Goal: Task Accomplishment & Management: Manage account settings

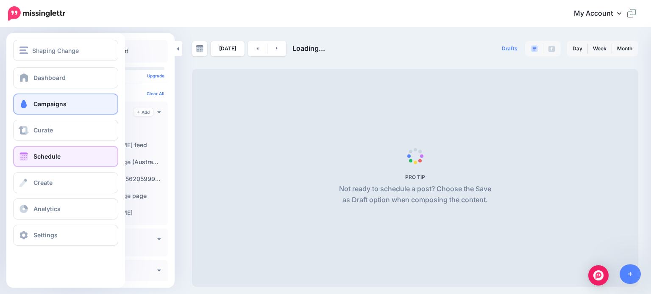
click at [41, 103] on span "Campaigns" at bounding box center [49, 103] width 33 height 7
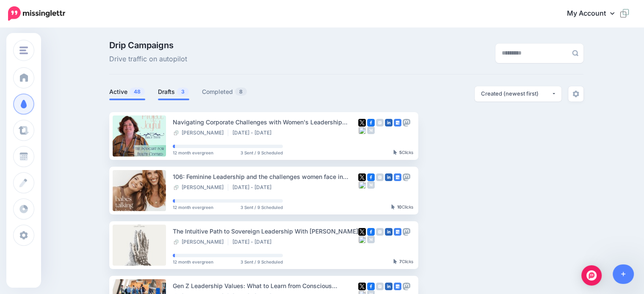
click at [171, 91] on link "Drafts 3" at bounding box center [173, 92] width 31 height 10
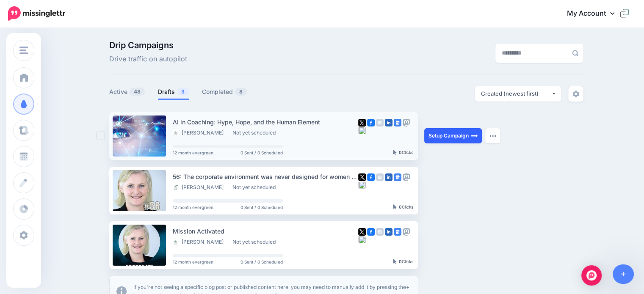
click at [451, 138] on link "Setup Campaign" at bounding box center [453, 135] width 58 height 15
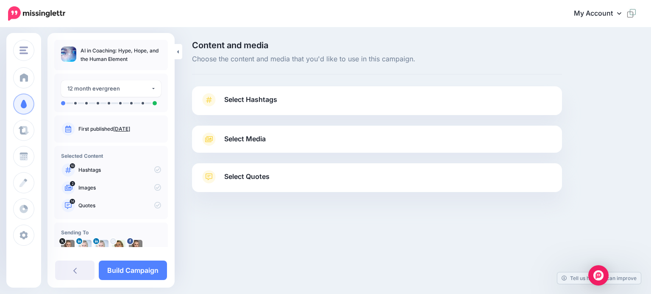
click at [256, 100] on span "Select Hashtags" at bounding box center [250, 99] width 53 height 11
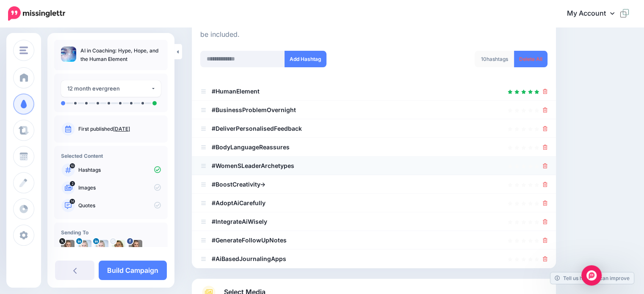
scroll to position [127, 0]
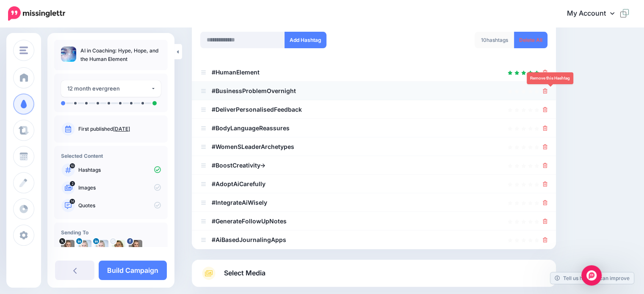
click at [548, 91] on icon at bounding box center [545, 91] width 5 height 5
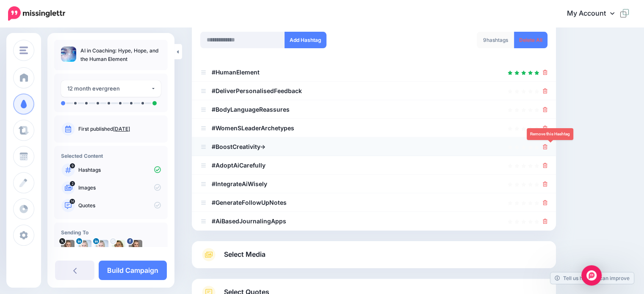
click at [548, 146] on icon at bounding box center [545, 146] width 5 height 5
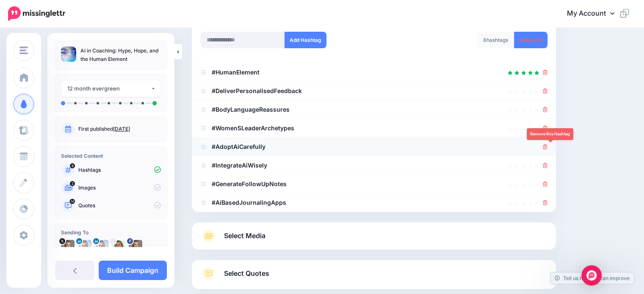
click at [548, 145] on icon at bounding box center [545, 146] width 5 height 5
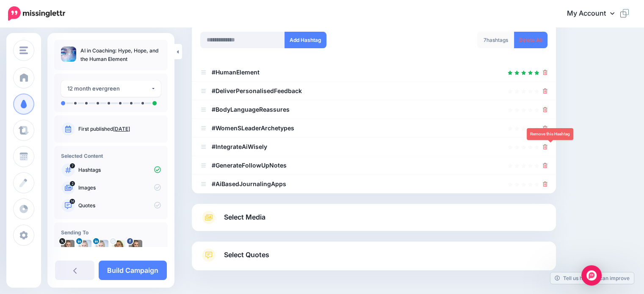
click at [548, 145] on icon at bounding box center [545, 146] width 5 height 5
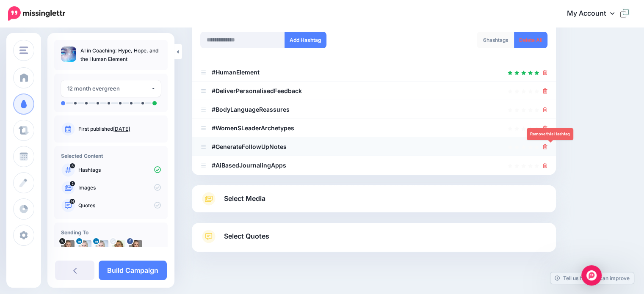
click at [548, 143] on link at bounding box center [545, 146] width 5 height 7
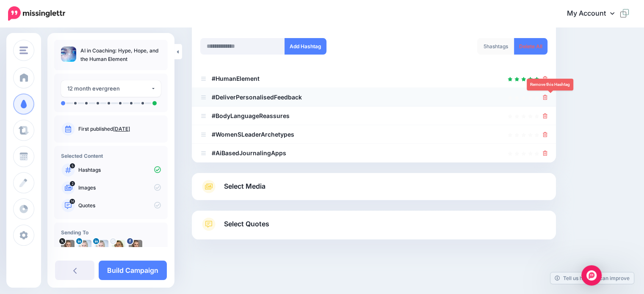
click at [548, 98] on icon at bounding box center [545, 97] width 5 height 5
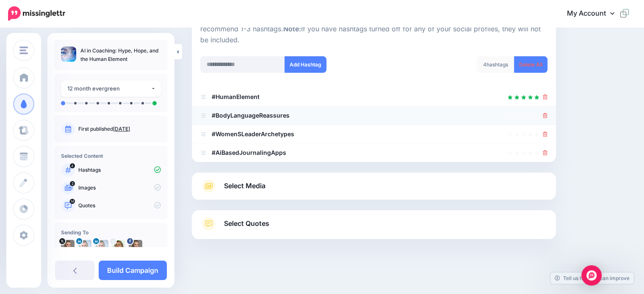
scroll to position [102, 0]
click at [548, 116] on icon at bounding box center [545, 116] width 5 height 5
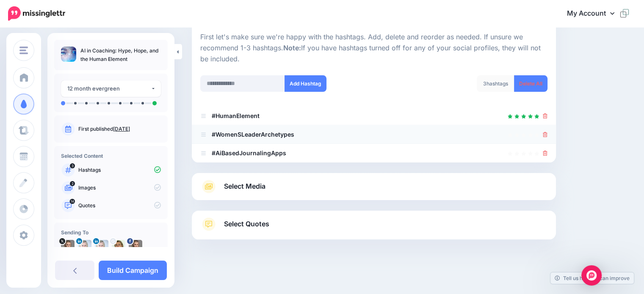
click at [548, 136] on icon at bounding box center [545, 134] width 5 height 5
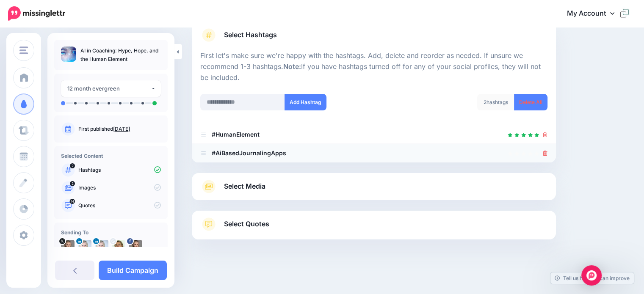
click at [548, 154] on icon at bounding box center [545, 153] width 5 height 5
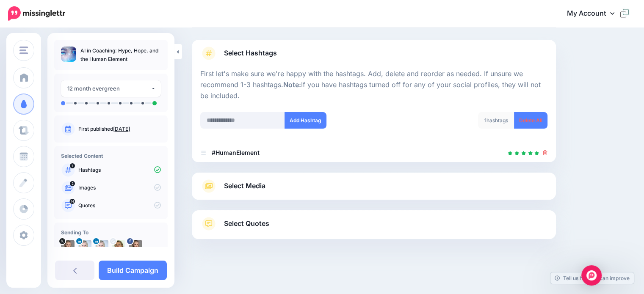
scroll to position [46, 0]
click at [218, 118] on input "text" at bounding box center [242, 121] width 85 height 17
type input "**"
click at [297, 115] on button "Add Hashtag" at bounding box center [306, 121] width 42 height 17
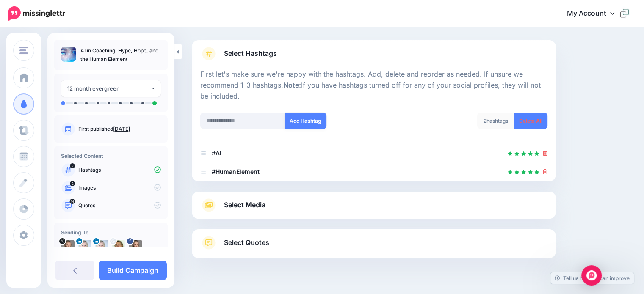
scroll to position [65, 0]
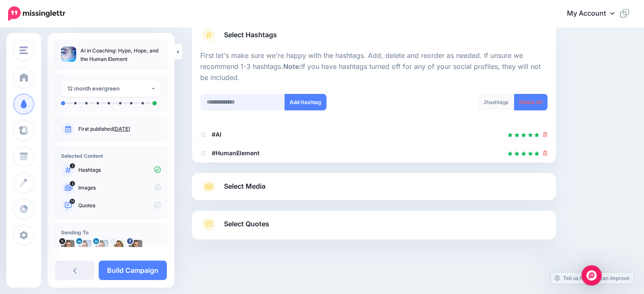
click at [241, 102] on input "text" at bounding box center [242, 102] width 85 height 17
type input "**********"
click at [301, 98] on button "Add Hashtag" at bounding box center [306, 102] width 42 height 17
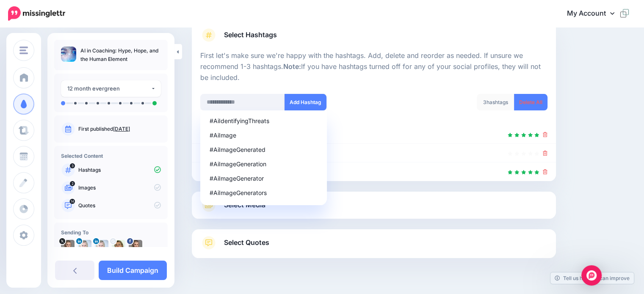
scroll to position [83, 0]
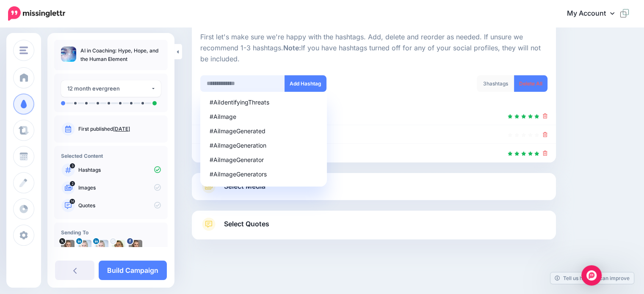
click at [227, 81] on input "text" at bounding box center [242, 83] width 85 height 17
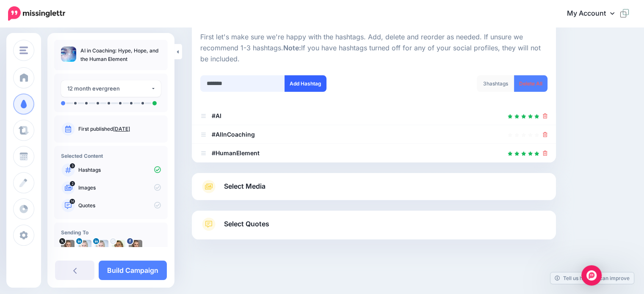
type input "*******"
click at [294, 87] on button "Add Hashtag" at bounding box center [306, 83] width 42 height 17
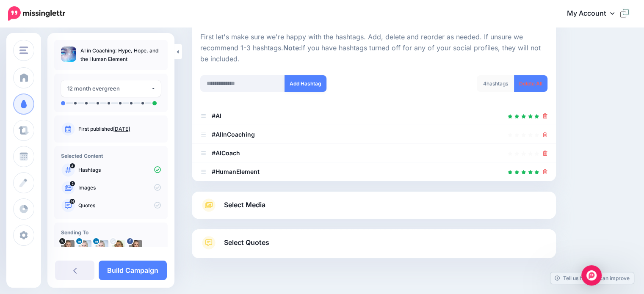
scroll to position [102, 0]
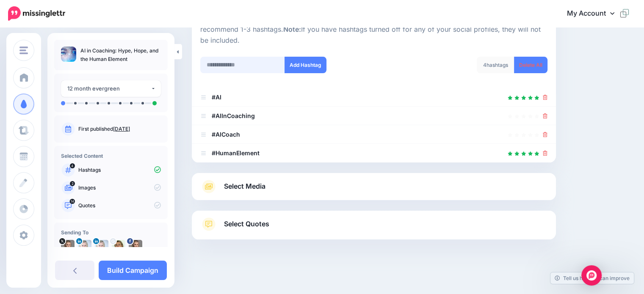
click at [226, 67] on input "text" at bounding box center [242, 65] width 85 height 17
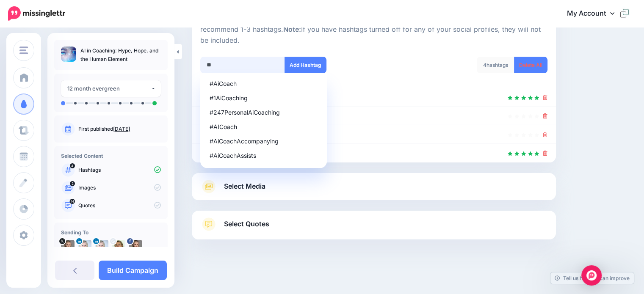
type input "*"
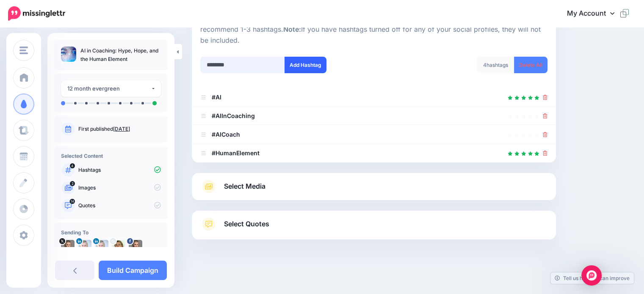
type input "********"
click at [306, 63] on button "Add Hashtag" at bounding box center [306, 65] width 42 height 17
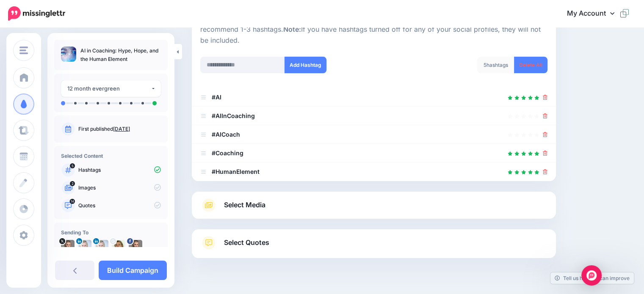
scroll to position [121, 0]
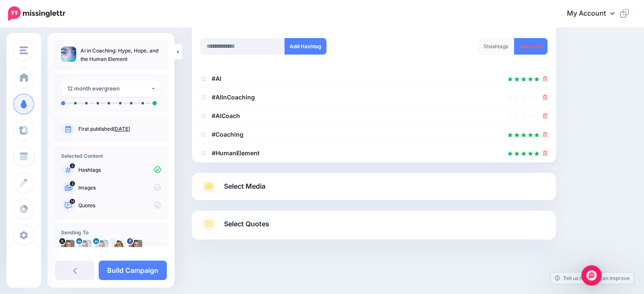
click at [239, 184] on span "Select Media" at bounding box center [245, 186] width 42 height 11
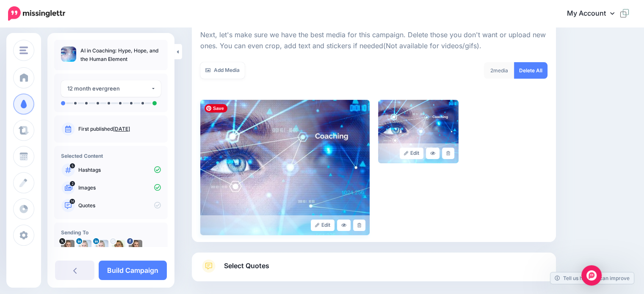
scroll to position [163, 0]
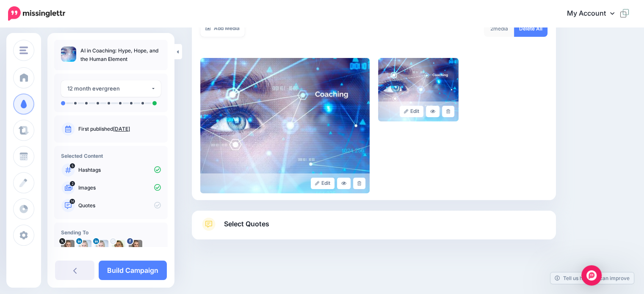
drag, startPoint x: 238, startPoint y: 224, endPoint x: 245, endPoint y: 208, distance: 16.9
click at [238, 224] on span "Select Quotes" at bounding box center [246, 224] width 45 height 11
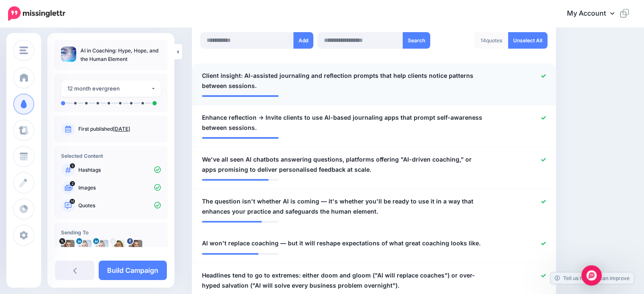
scroll to position [247, 0]
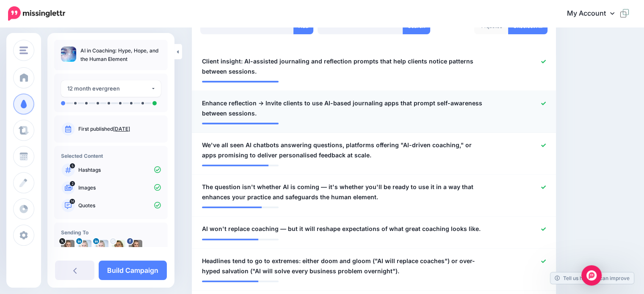
click at [546, 103] on icon at bounding box center [543, 103] width 5 height 3
click at [546, 62] on icon at bounding box center [543, 61] width 5 height 3
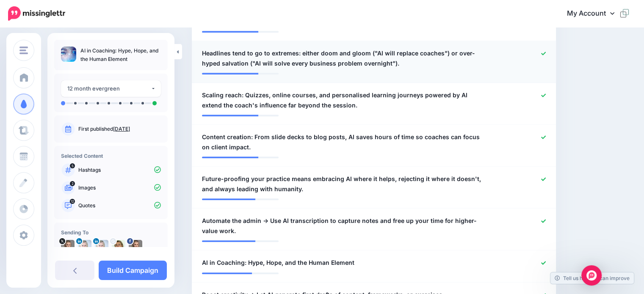
scroll to position [459, 0]
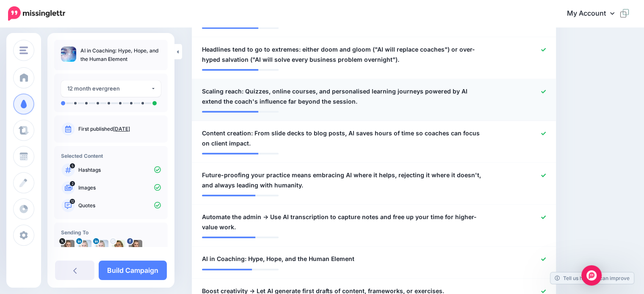
click at [546, 92] on icon at bounding box center [543, 91] width 5 height 3
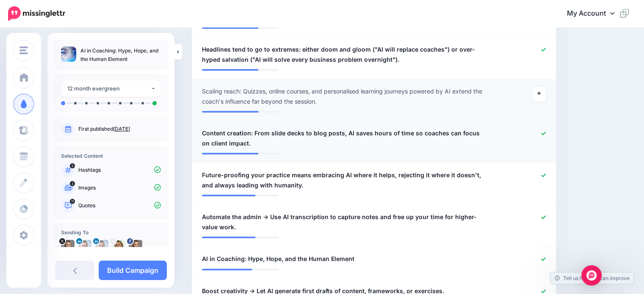
click at [546, 132] on icon at bounding box center [543, 133] width 5 height 5
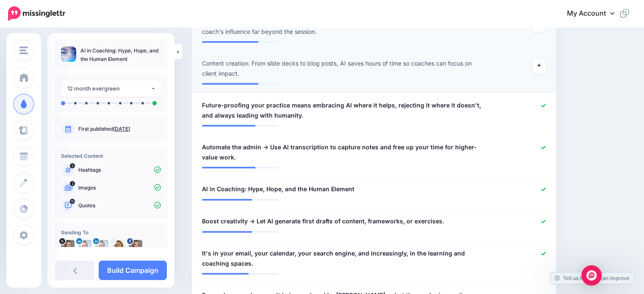
scroll to position [543, 0]
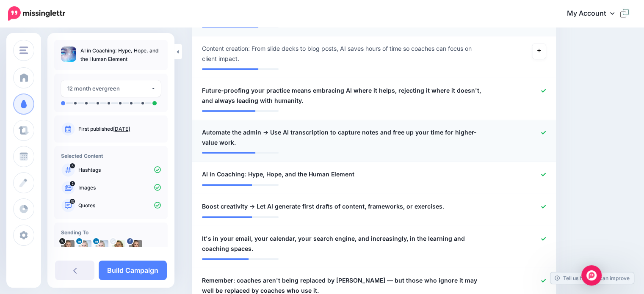
click at [551, 134] on div at bounding box center [522, 137] width 59 height 20
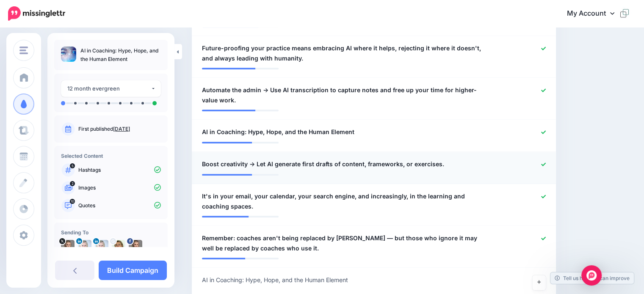
click at [546, 162] on icon at bounding box center [543, 164] width 5 height 5
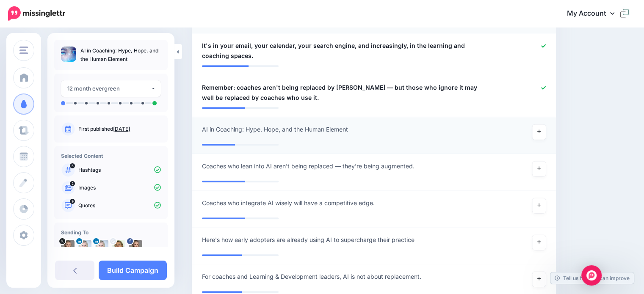
scroll to position [755, 0]
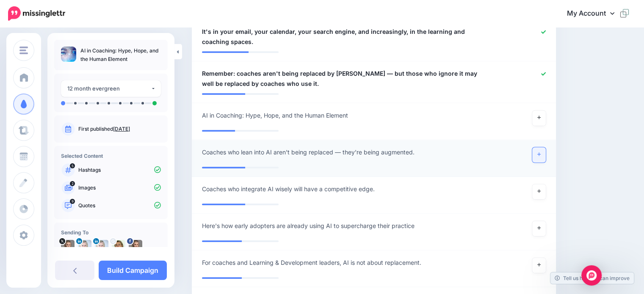
click at [541, 155] on link at bounding box center [539, 154] width 14 height 15
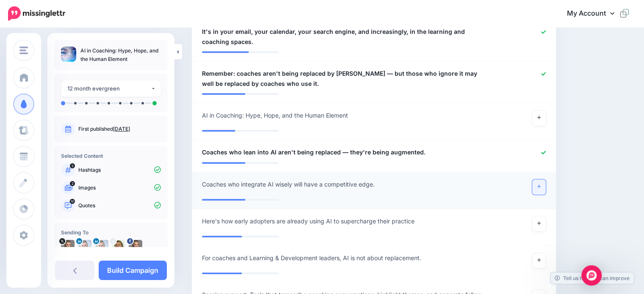
click at [541, 186] on icon at bounding box center [538, 186] width 3 height 3
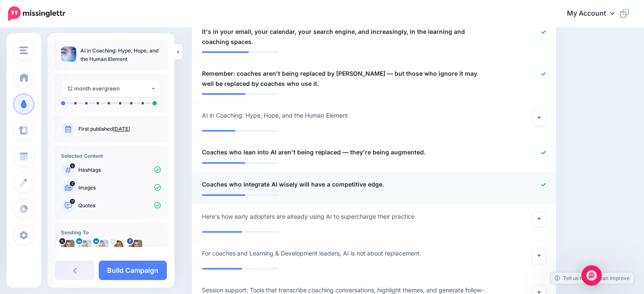
scroll to position [798, 0]
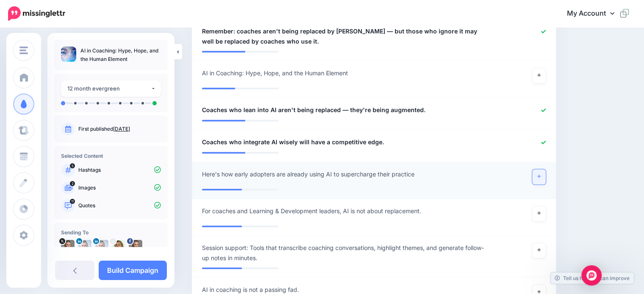
click at [543, 179] on link at bounding box center [539, 176] width 14 height 15
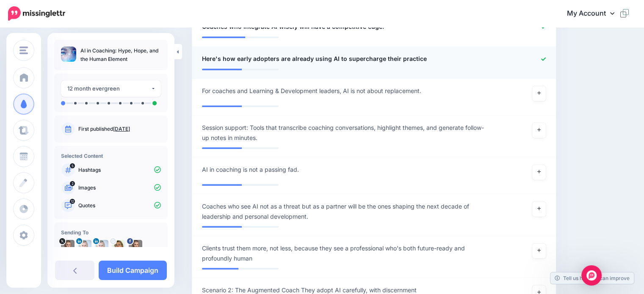
scroll to position [925, 0]
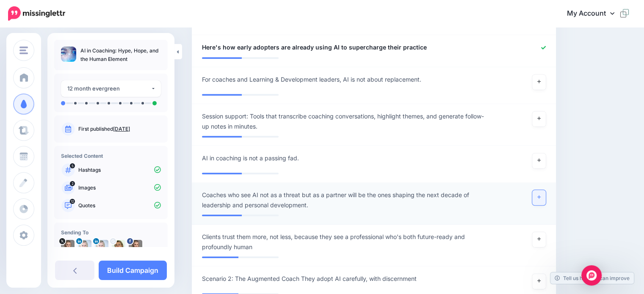
click at [542, 196] on link at bounding box center [539, 197] width 14 height 15
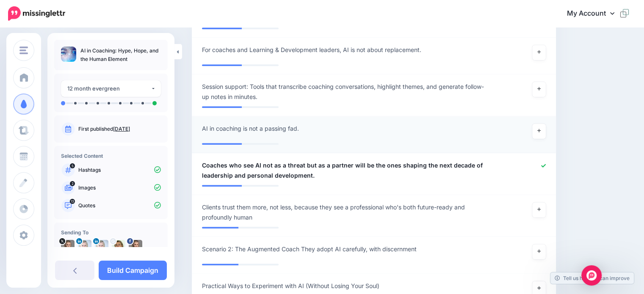
scroll to position [1052, 0]
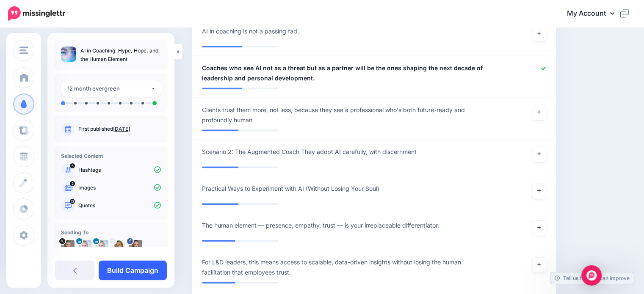
click at [124, 272] on link "Build Campaign" at bounding box center [133, 270] width 68 height 19
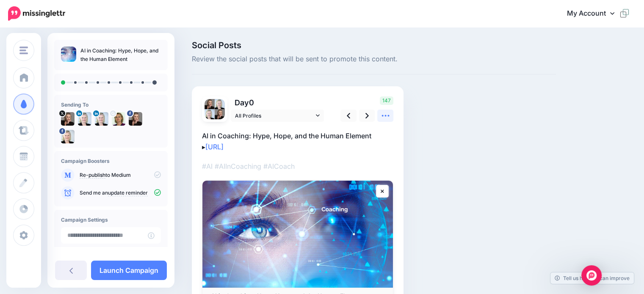
click at [388, 117] on icon at bounding box center [385, 115] width 9 height 9
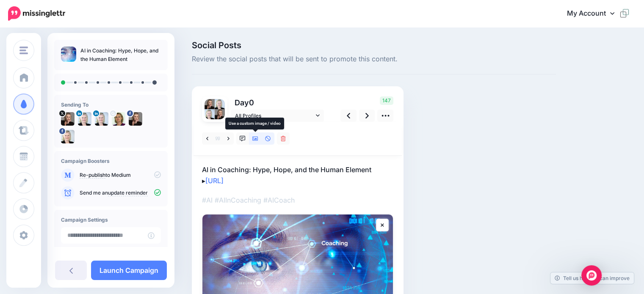
click at [253, 137] on icon at bounding box center [255, 139] width 6 height 6
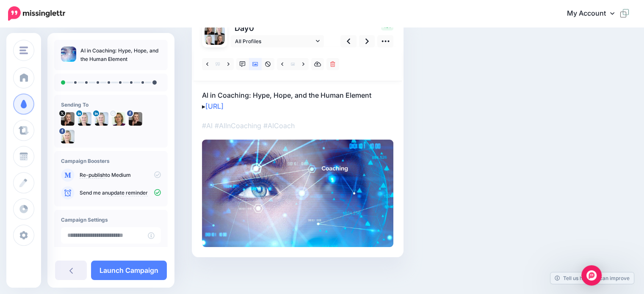
scroll to position [76, 0]
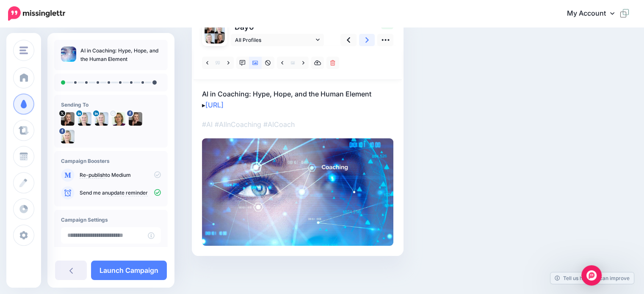
click at [368, 41] on icon at bounding box center [367, 40] width 3 height 9
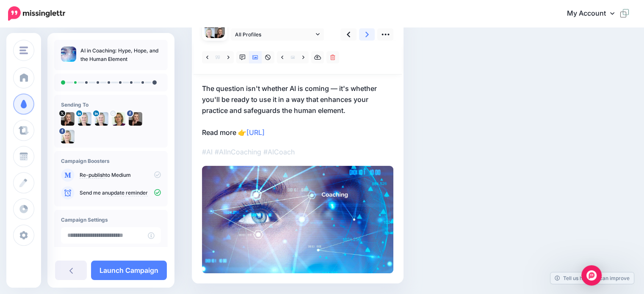
scroll to position [66, 0]
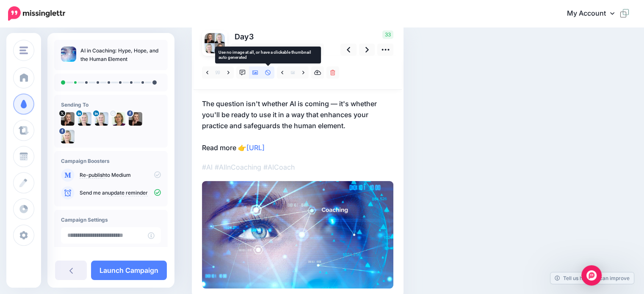
click at [266, 72] on icon at bounding box center [268, 73] width 6 height 6
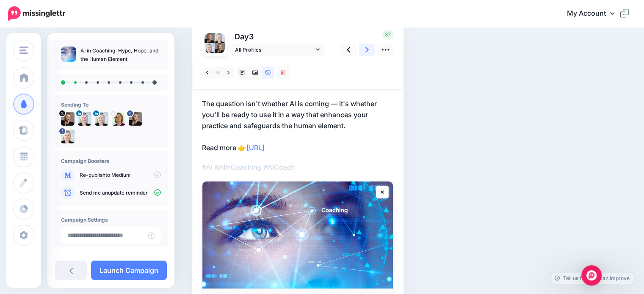
click at [366, 51] on icon at bounding box center [367, 50] width 3 height 6
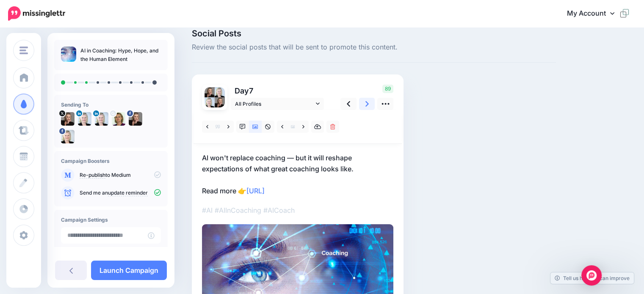
scroll to position [0, 0]
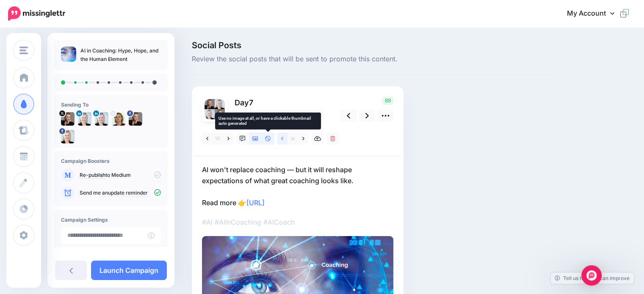
drag, startPoint x: 267, startPoint y: 137, endPoint x: 279, endPoint y: 137, distance: 11.9
click at [268, 137] on icon at bounding box center [268, 139] width 6 height 6
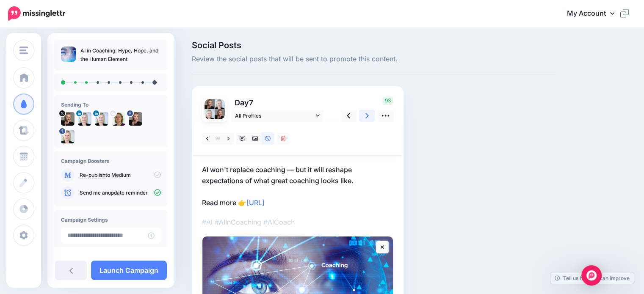
click at [366, 116] on icon at bounding box center [367, 115] width 3 height 9
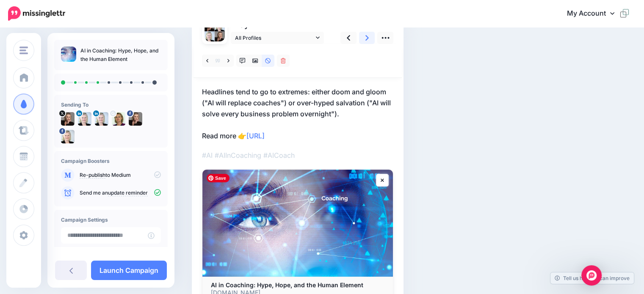
scroll to position [42, 0]
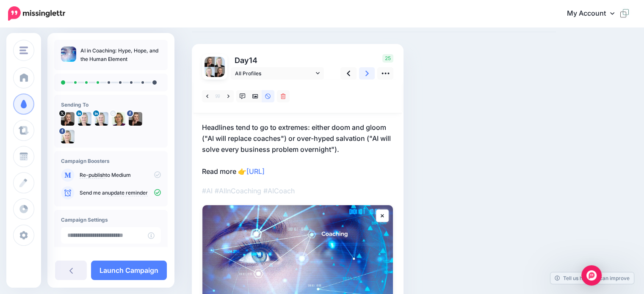
click at [368, 73] on icon at bounding box center [367, 74] width 3 height 6
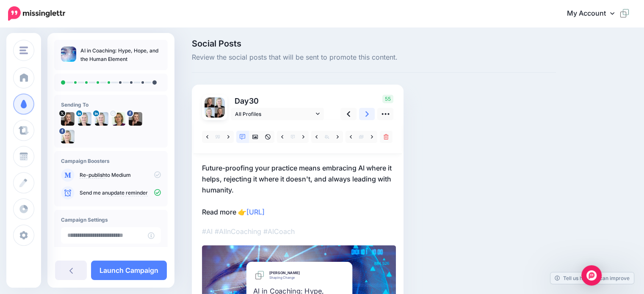
scroll to position [0, 0]
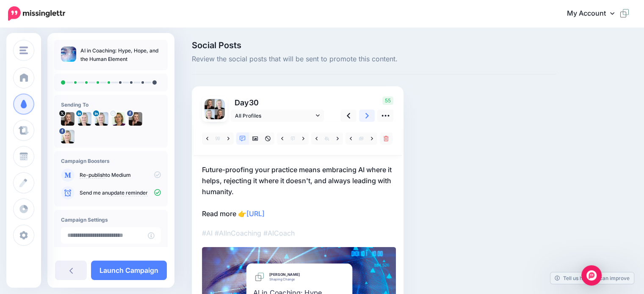
click at [368, 118] on icon at bounding box center [367, 115] width 3 height 9
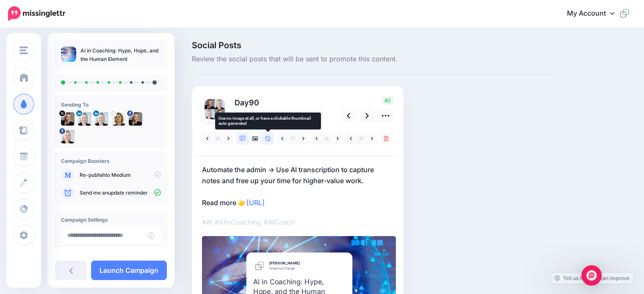
click at [269, 139] on icon at bounding box center [268, 139] width 6 height 6
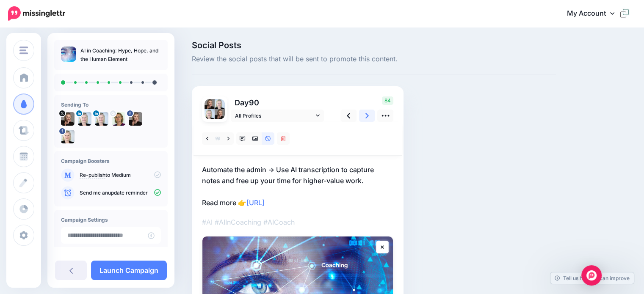
drag, startPoint x: 368, startPoint y: 118, endPoint x: 349, endPoint y: 131, distance: 23.0
click at [367, 118] on icon at bounding box center [367, 115] width 3 height 9
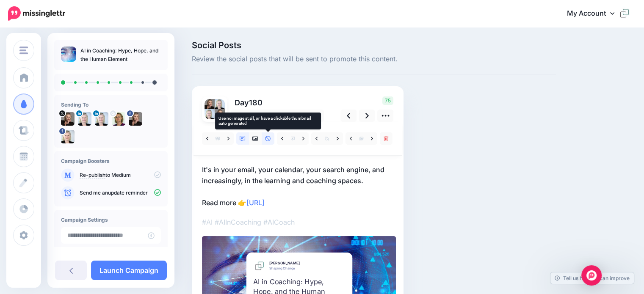
click at [267, 140] on icon at bounding box center [268, 139] width 6 height 6
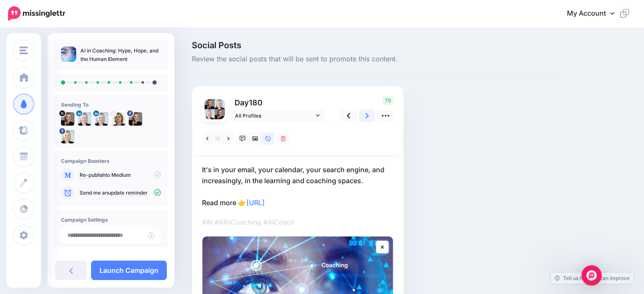
click at [367, 119] on icon at bounding box center [367, 115] width 3 height 9
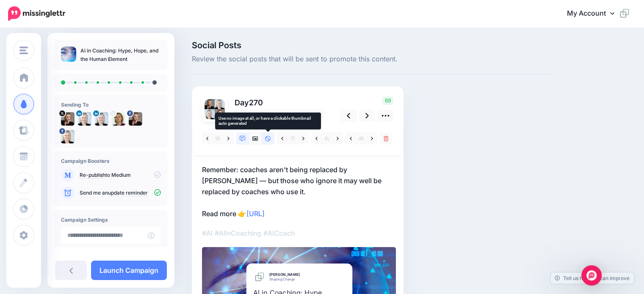
click at [269, 140] on icon at bounding box center [268, 139] width 6 height 6
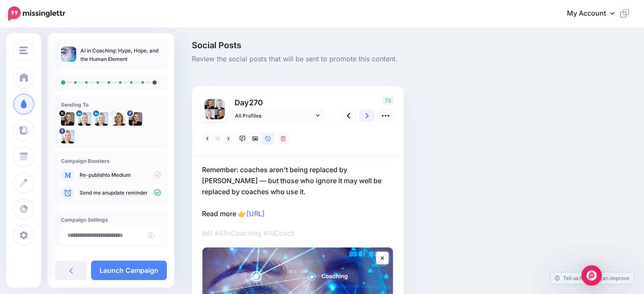
click at [367, 118] on icon at bounding box center [367, 115] width 3 height 9
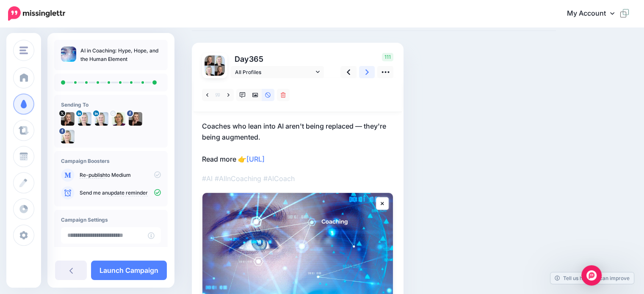
scroll to position [122, 0]
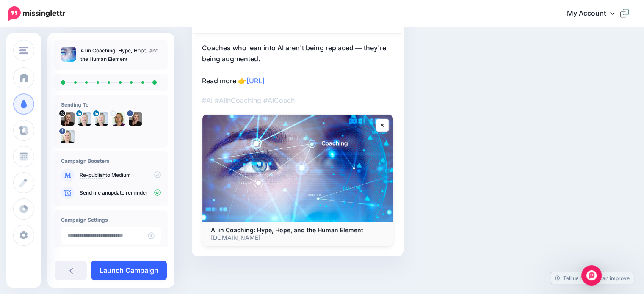
click at [132, 267] on link "Launch Campaign" at bounding box center [129, 270] width 76 height 19
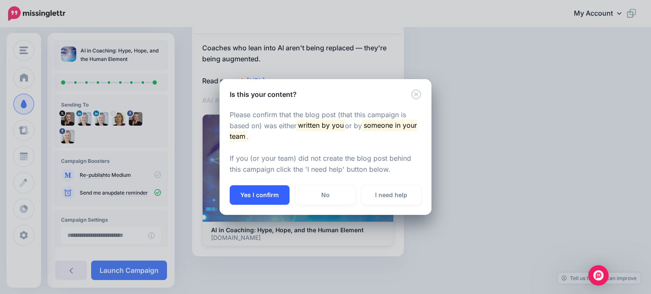
click at [256, 193] on button "Yes I confirm" at bounding box center [260, 195] width 60 height 19
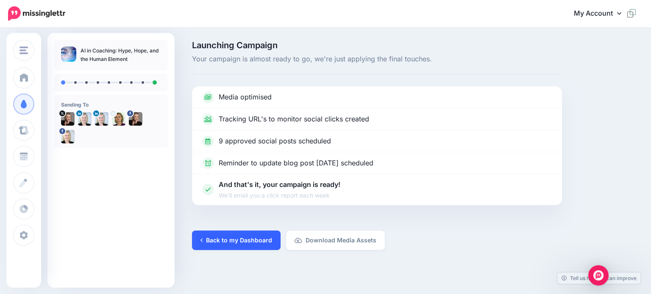
click at [251, 240] on link "Back to my Dashboard" at bounding box center [236, 240] width 89 height 19
